Goal: Task Accomplishment & Management: Complete application form

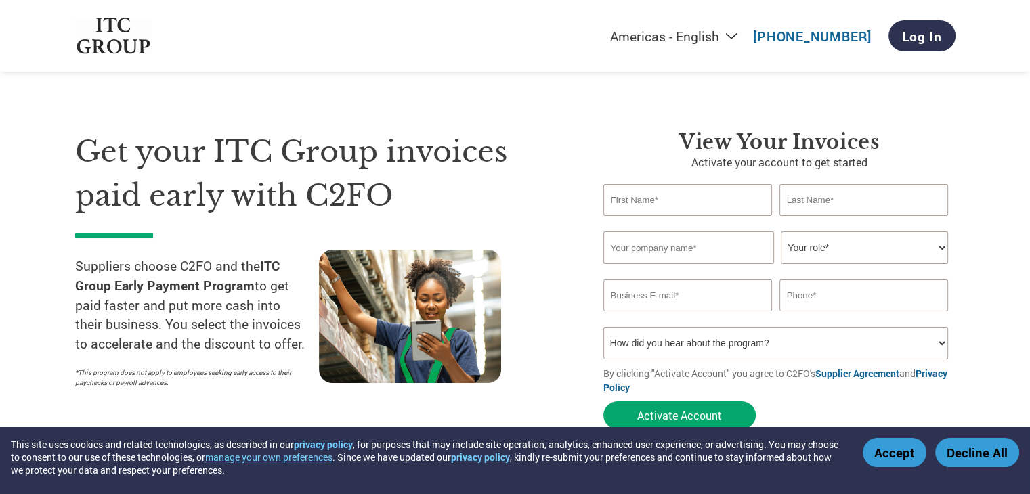
click at [656, 209] on input "text" at bounding box center [687, 200] width 169 height 32
type input "[PERSON_NAME]"
type input "E16 AI XR Technology Pvt Ltd"
type input "[EMAIL_ADDRESS][DOMAIN_NAME]"
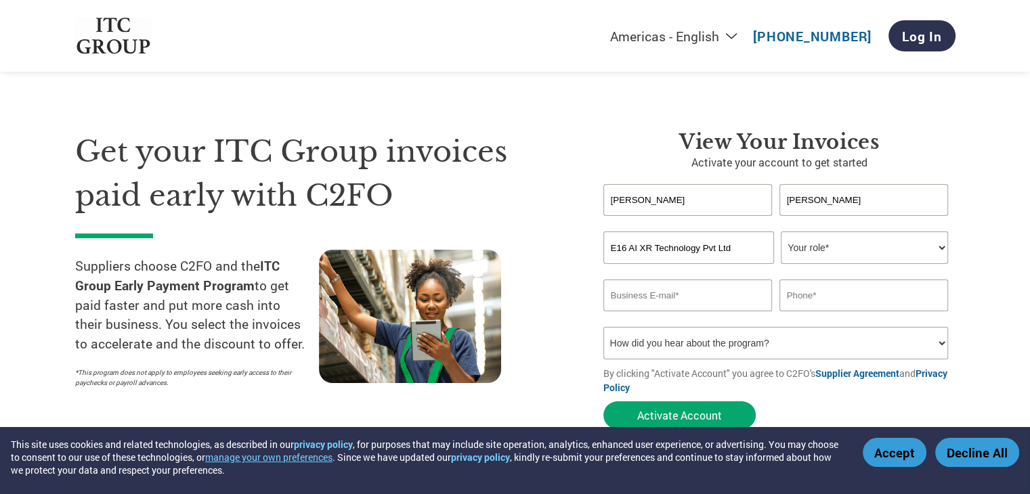
type input "09840034916"
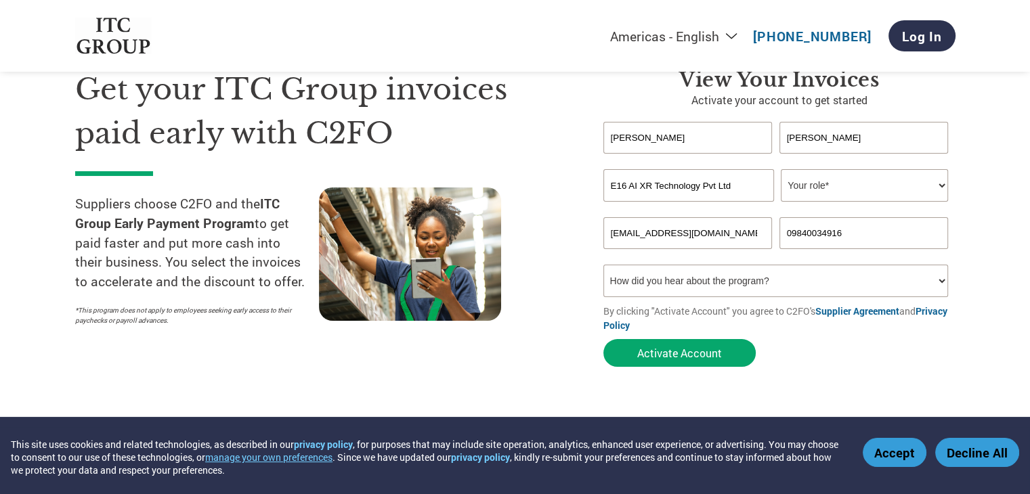
scroll to position [68, 0]
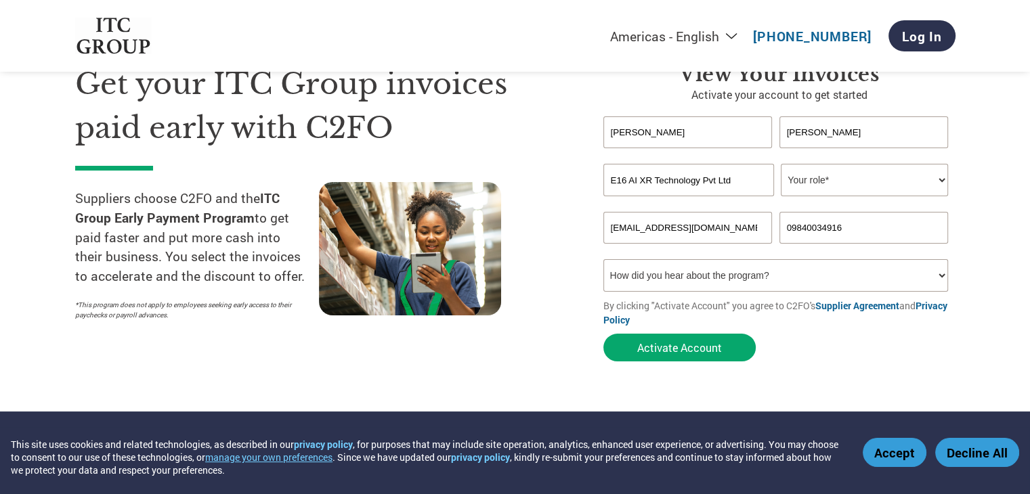
click at [855, 194] on select "Your role* CFO Controller Credit Manager Finance Director Treasurer CEO Preside…" at bounding box center [864, 180] width 167 height 33
select select "OWNER_FOUNDER"
click at [781, 164] on select "Your role* CFO Controller Credit Manager Finance Director Treasurer CEO Preside…" at bounding box center [864, 180] width 167 height 33
click at [717, 275] on select "How did you hear about the program? Received a letter Email Social Media Online…" at bounding box center [775, 275] width 345 height 33
select select "Email"
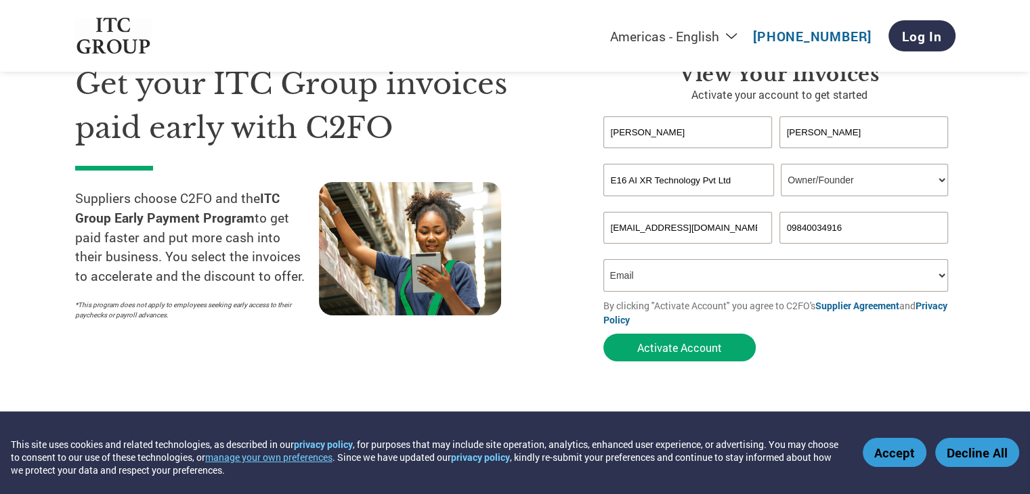
click at [603, 259] on select "How did you hear about the program? Received a letter Email Social Media Online…" at bounding box center [775, 275] width 345 height 33
click at [681, 345] on button "Activate Account" at bounding box center [679, 348] width 152 height 28
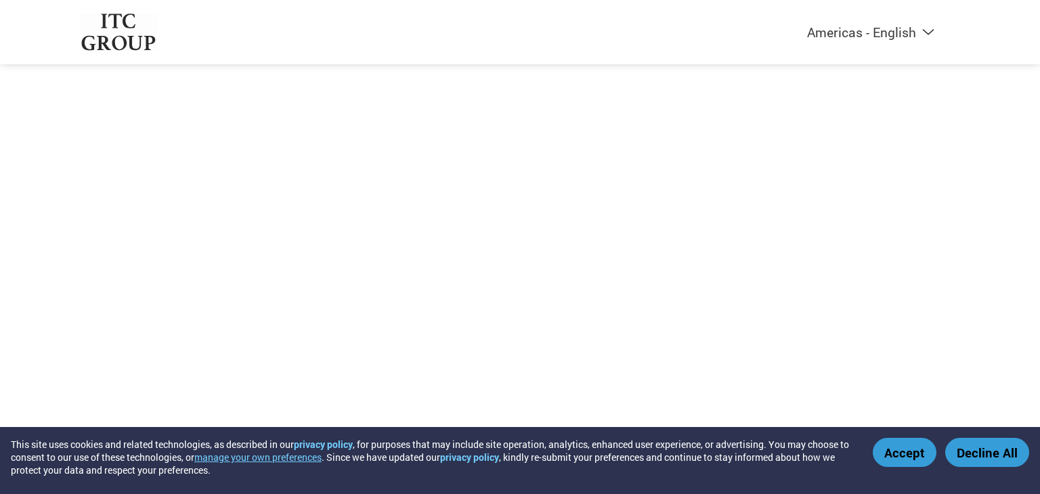
click at [906, 455] on button "Accept" at bounding box center [905, 452] width 64 height 29
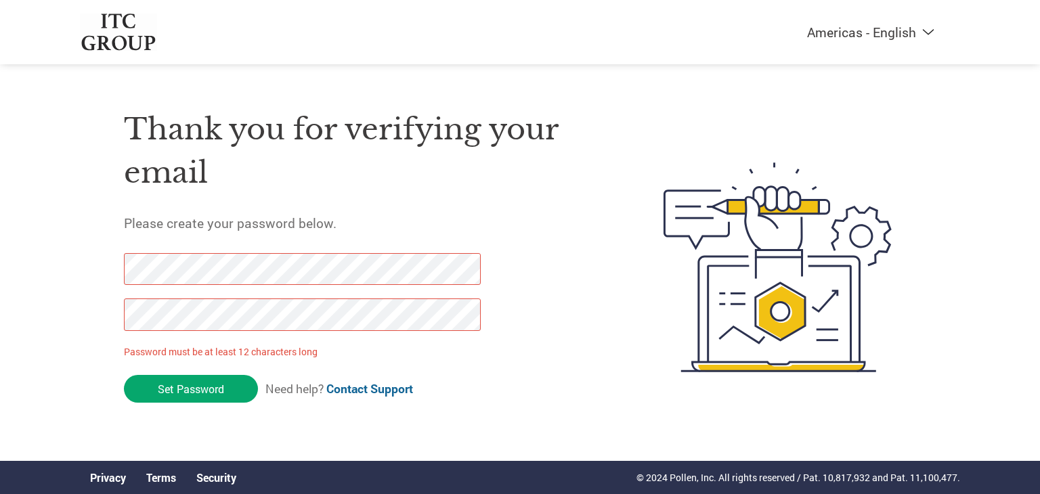
drag, startPoint x: 164, startPoint y: 385, endPoint x: 112, endPoint y: 266, distance: 129.2
click at [112, 266] on div "Thank you for verifying your email Please create your password below. Password …" at bounding box center [520, 267] width 880 height 359
click at [120, 309] on div "Thank you for verifying your email Please create your password below. Password …" at bounding box center [520, 267] width 880 height 359
click at [149, 387] on input "Set Password" at bounding box center [191, 389] width 134 height 28
